Goal: Information Seeking & Learning: Learn about a topic

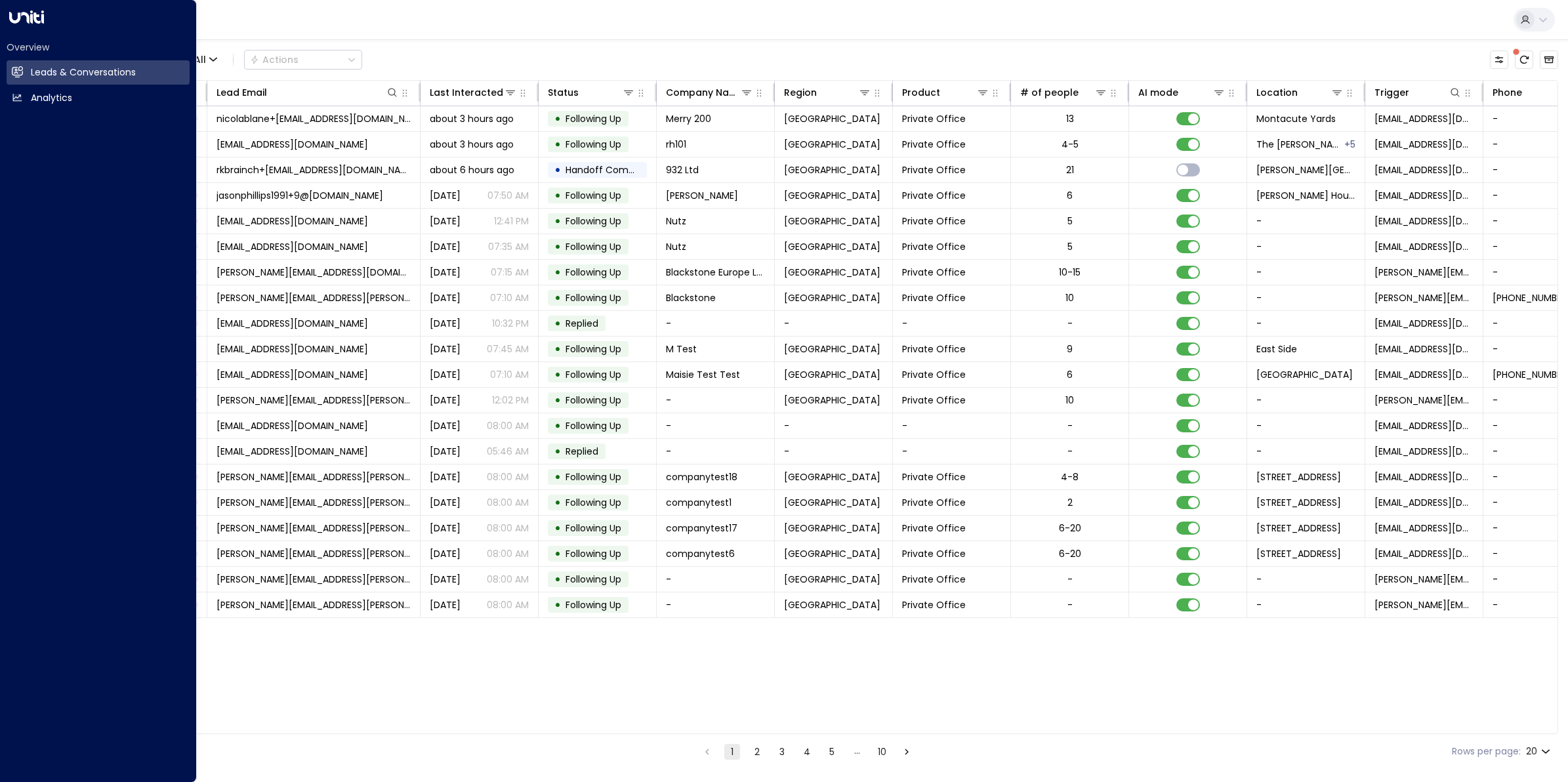
drag, startPoint x: 40, startPoint y: 94, endPoint x: 78, endPoint y: 116, distance: 43.9
click at [40, 94] on h2 "Analytics" at bounding box center [51, 98] width 41 height 13
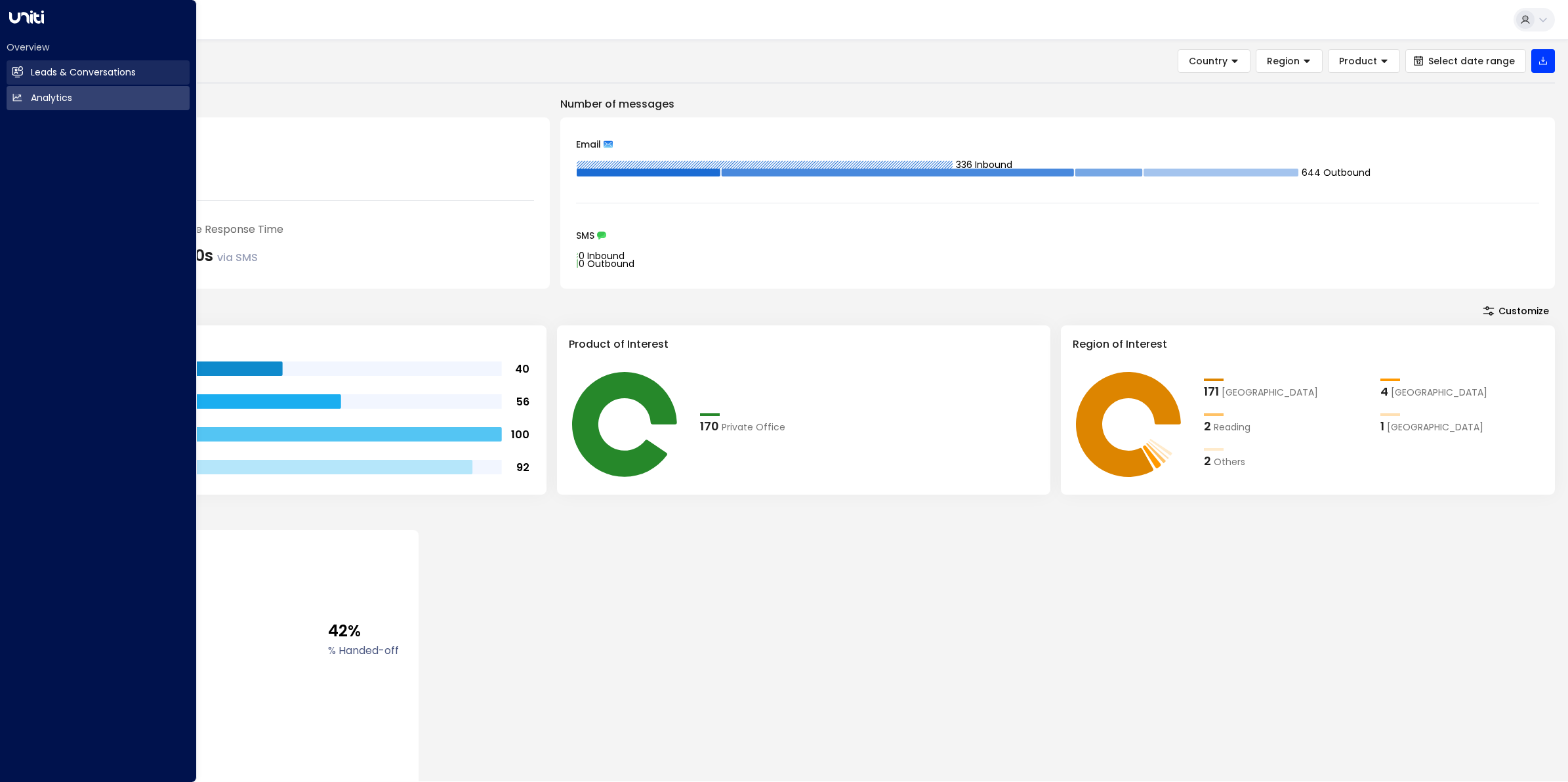
click at [59, 66] on h2 "Leads & Conversations" at bounding box center [83, 73] width 105 height 13
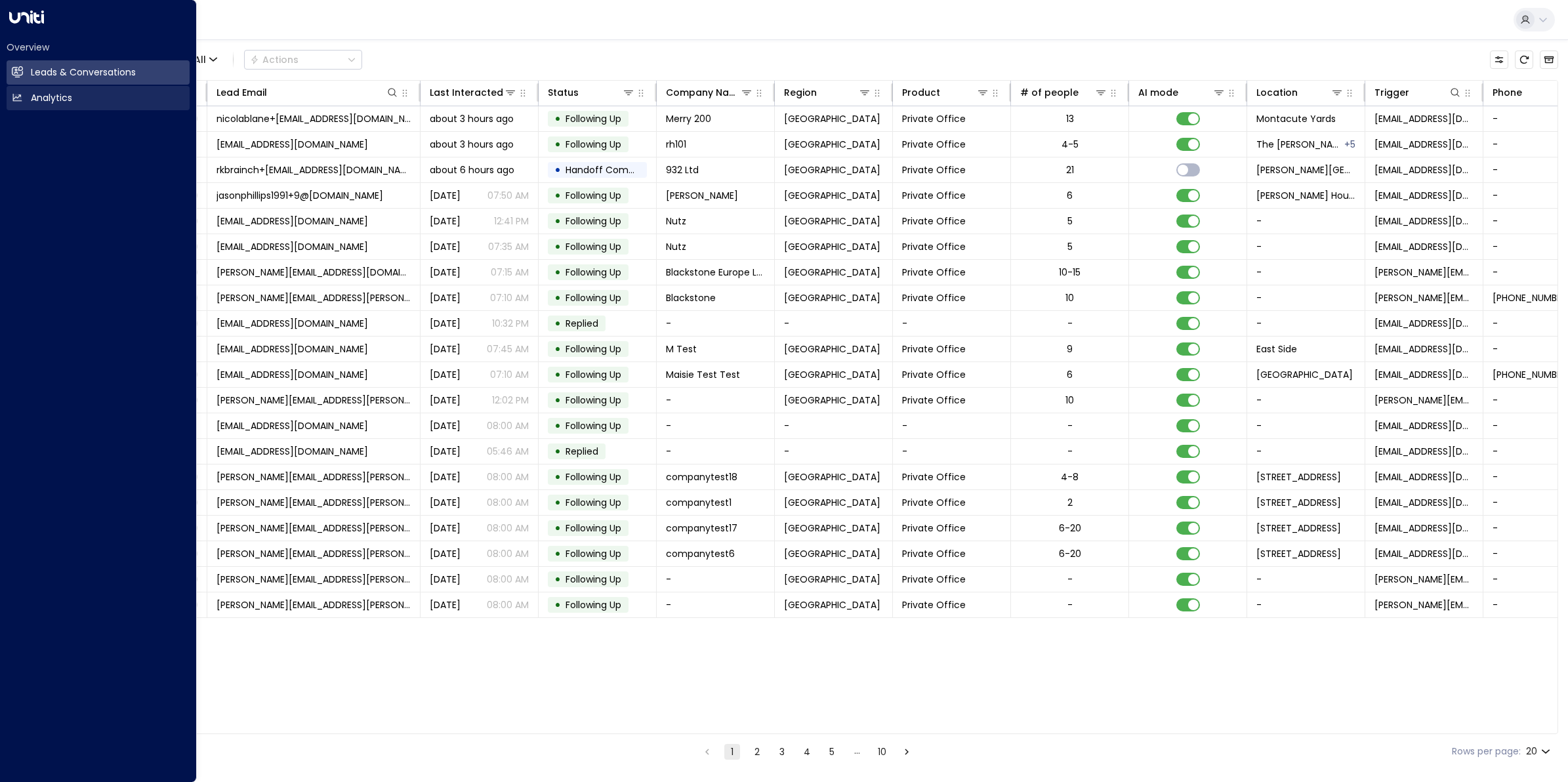
click at [77, 99] on link "Analytics Analytics" at bounding box center [98, 98] width 183 height 24
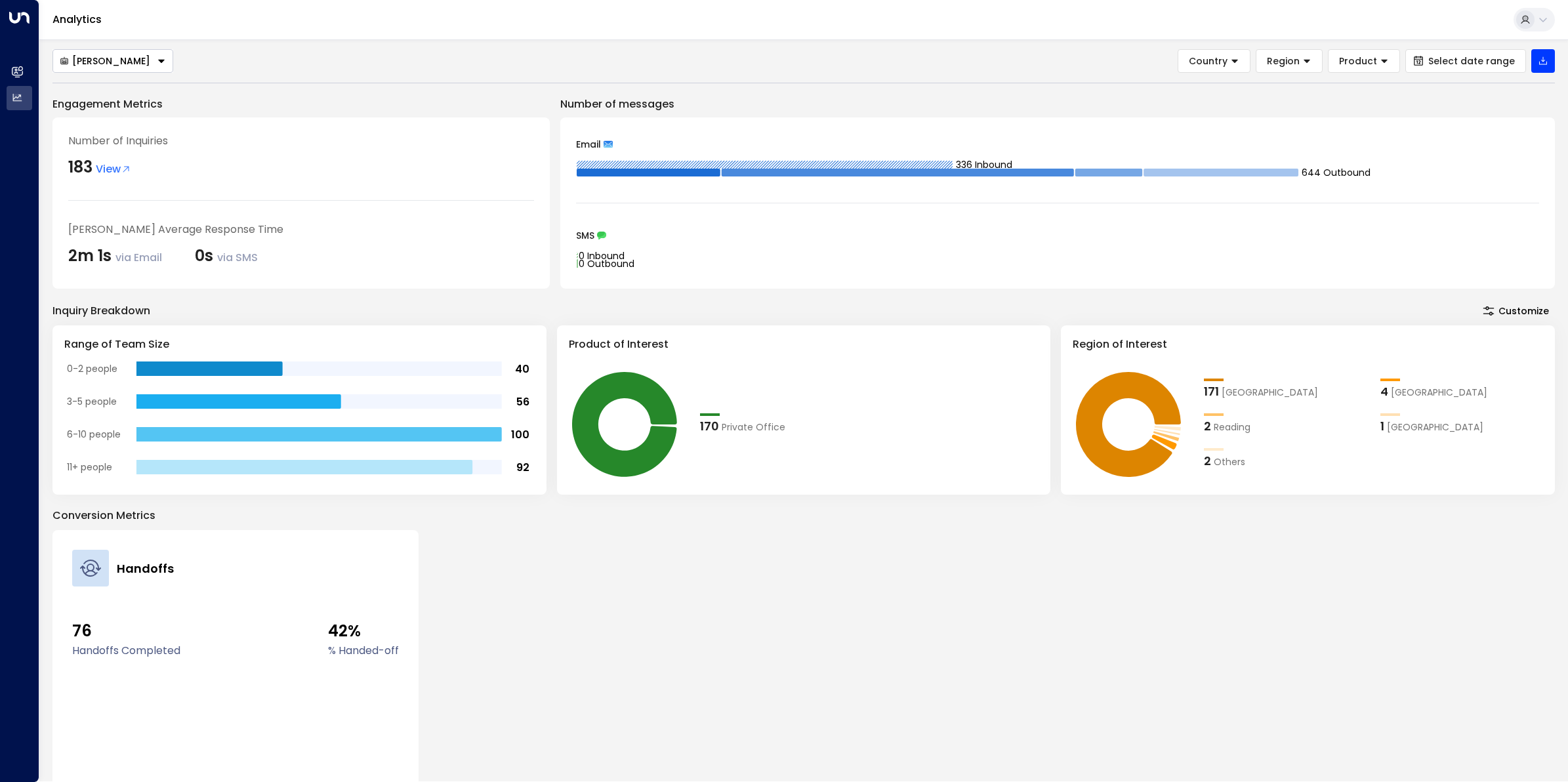
click at [86, 57] on div "[PERSON_NAME]" at bounding box center [104, 61] width 91 height 11
click at [110, 89] on span "[PERSON_NAME]" at bounding box center [99, 86] width 78 height 13
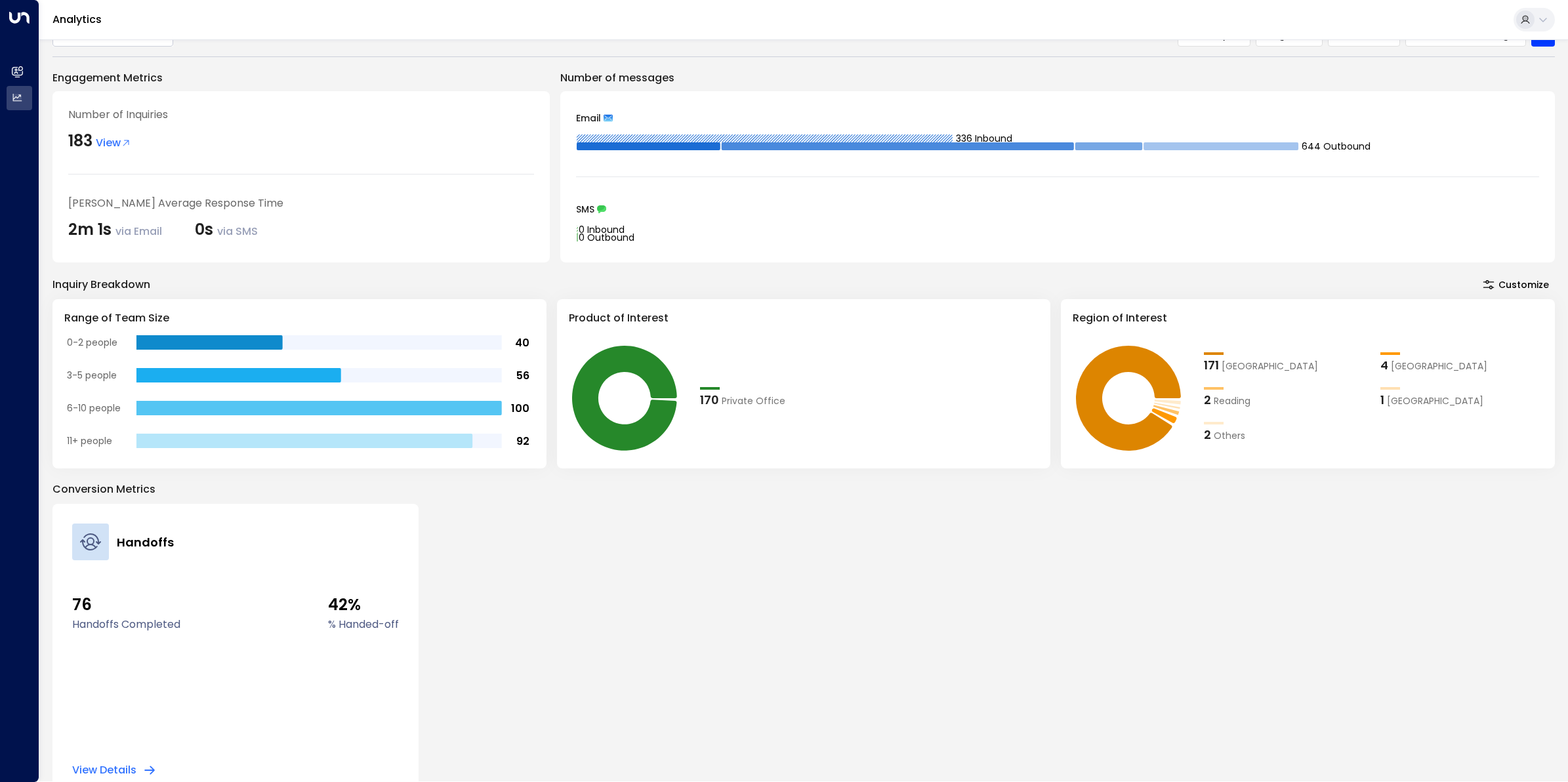
scroll to position [51, 0]
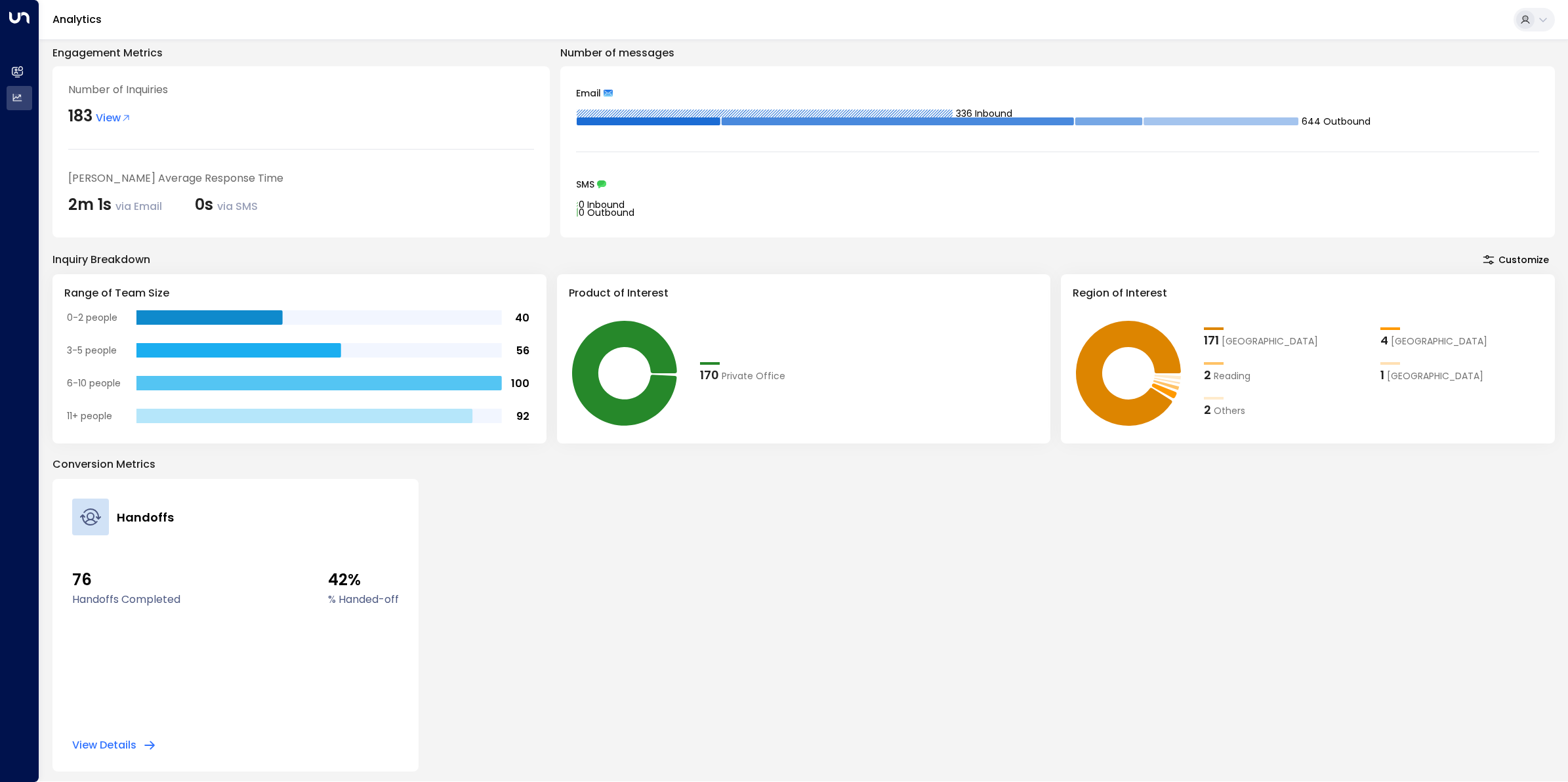
click at [132, 749] on button "View Details" at bounding box center [114, 746] width 84 height 13
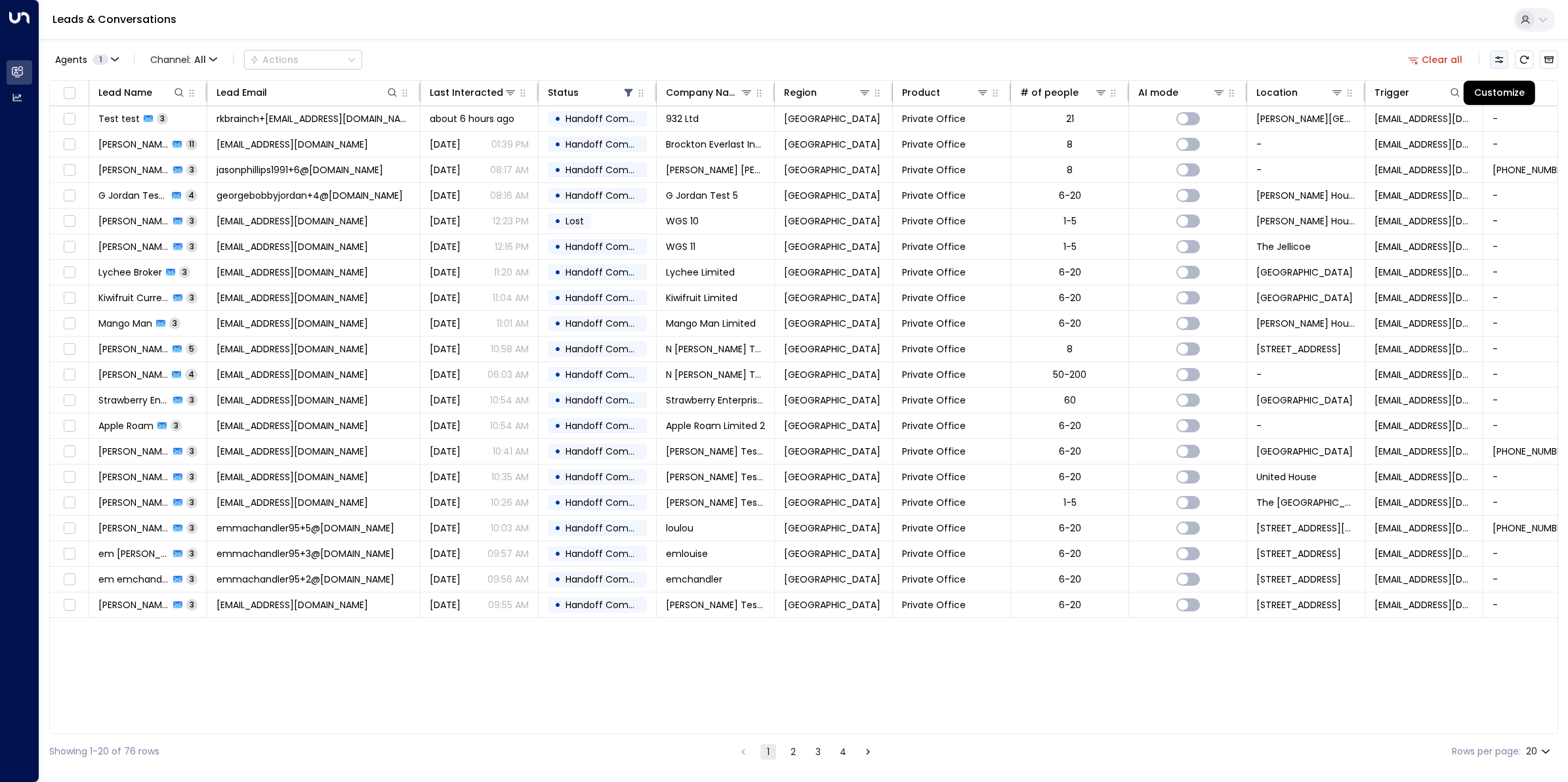
click at [1499, 64] on icon "Customize" at bounding box center [1498, 59] width 11 height 11
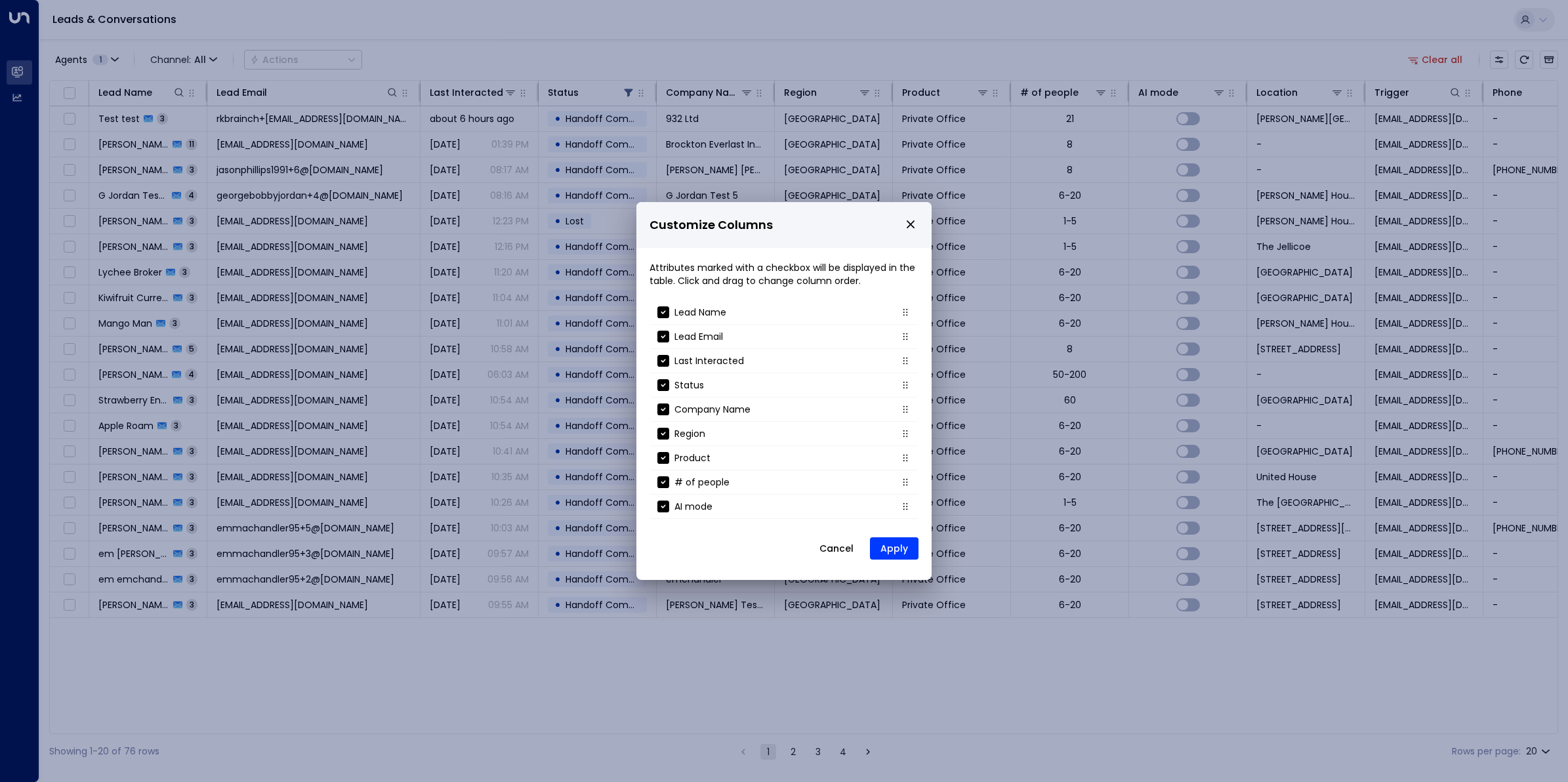
click at [909, 222] on icon "close" at bounding box center [910, 224] width 11 height 11
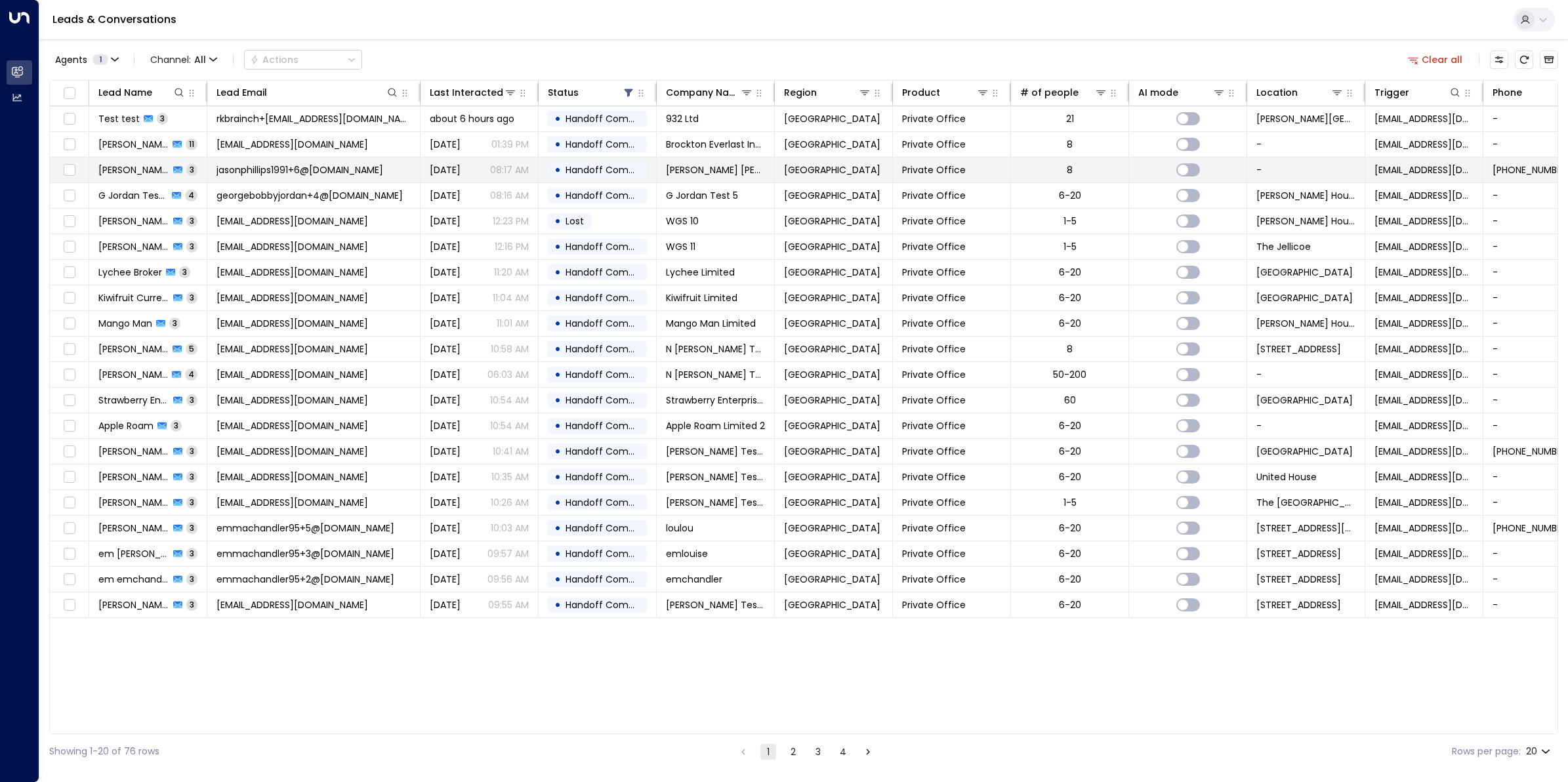
click at [109, 166] on span "[PERSON_NAME] [PERSON_NAME] Test" at bounding box center [134, 170] width 71 height 13
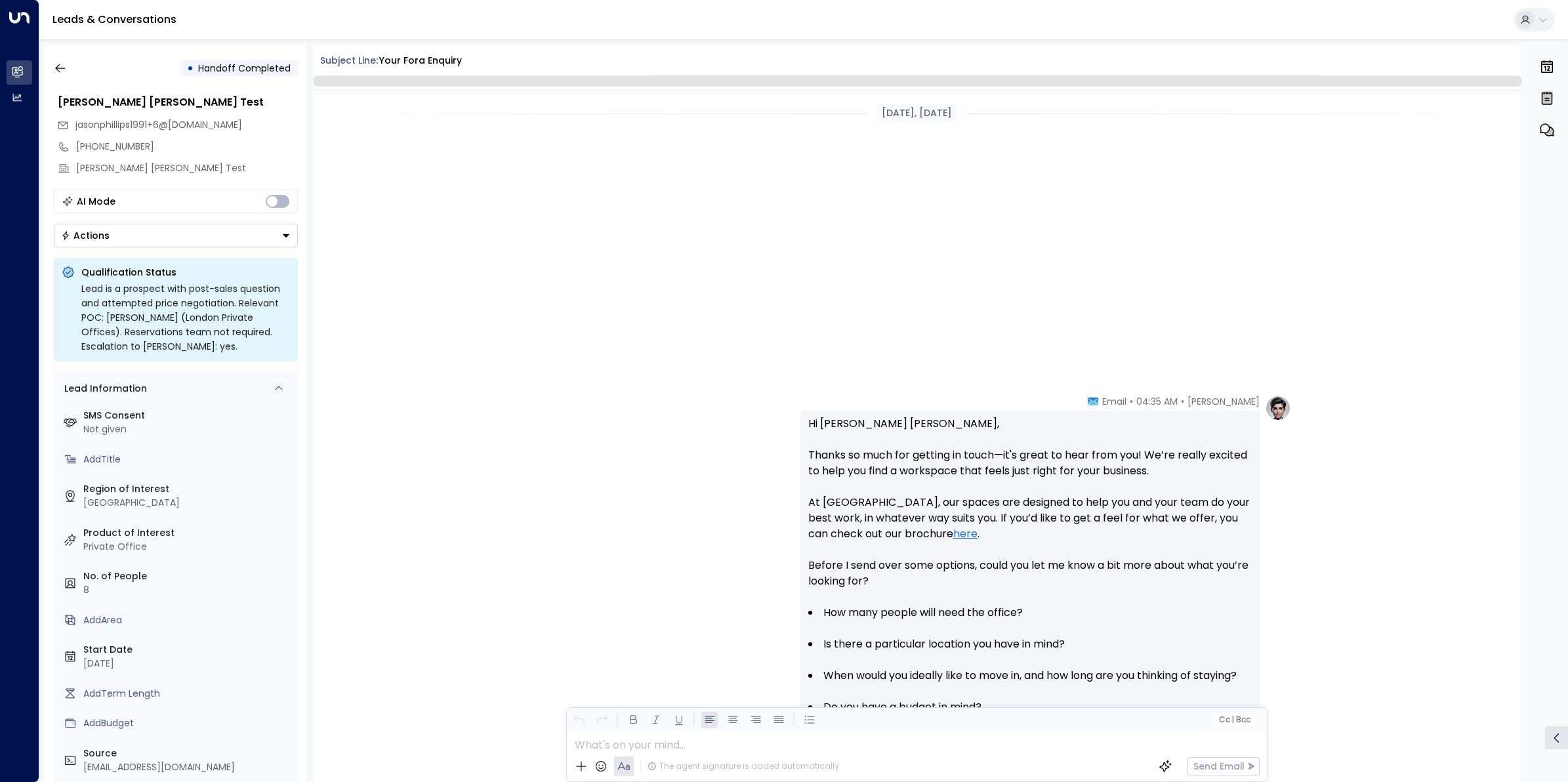
scroll to position [1179, 0]
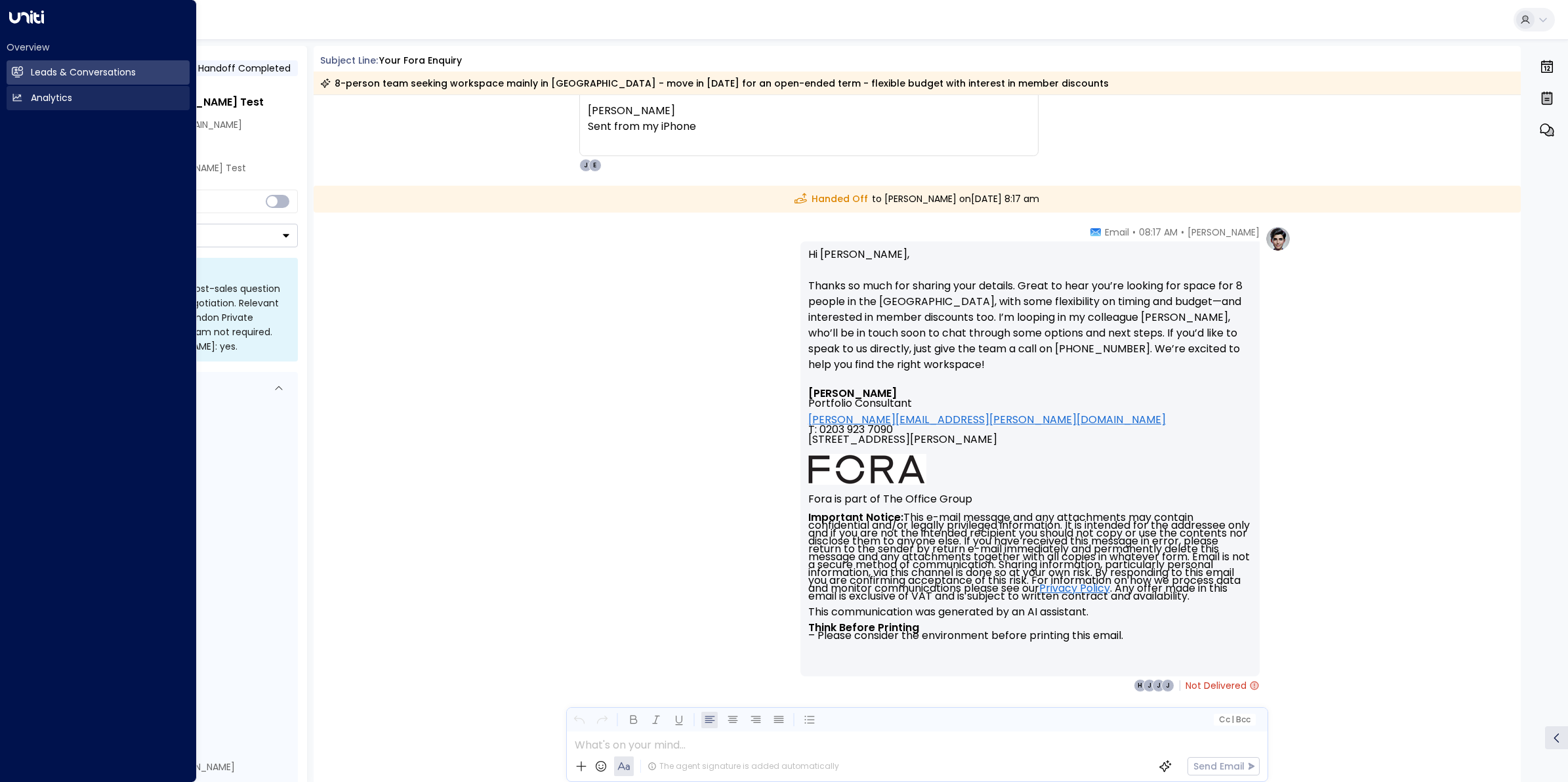
click at [43, 92] on h2 "Analytics" at bounding box center [51, 98] width 41 height 13
